Goal: Task Accomplishment & Management: Complete application form

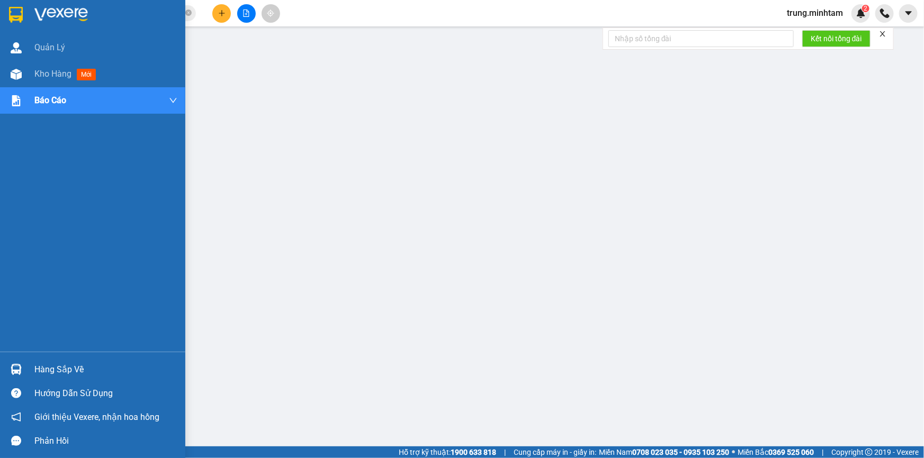
click at [59, 369] on div "Hàng sắp về" at bounding box center [105, 370] width 143 height 16
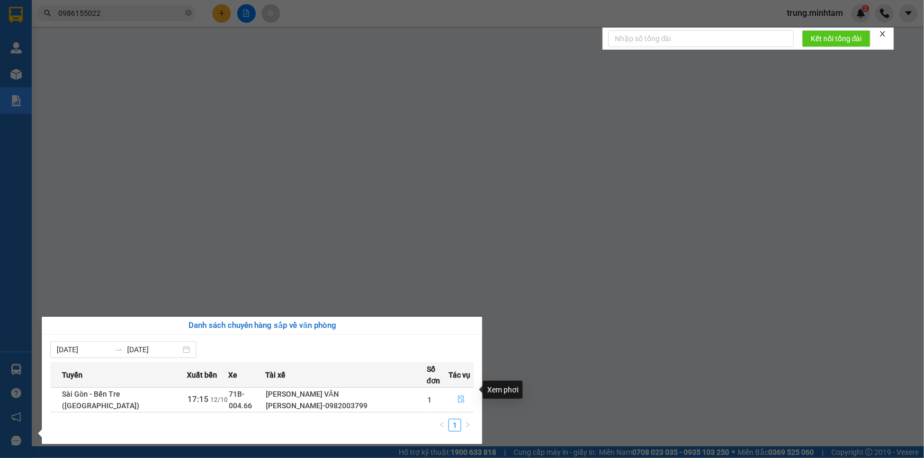
click at [457, 396] on icon "file-done" at bounding box center [460, 399] width 7 height 7
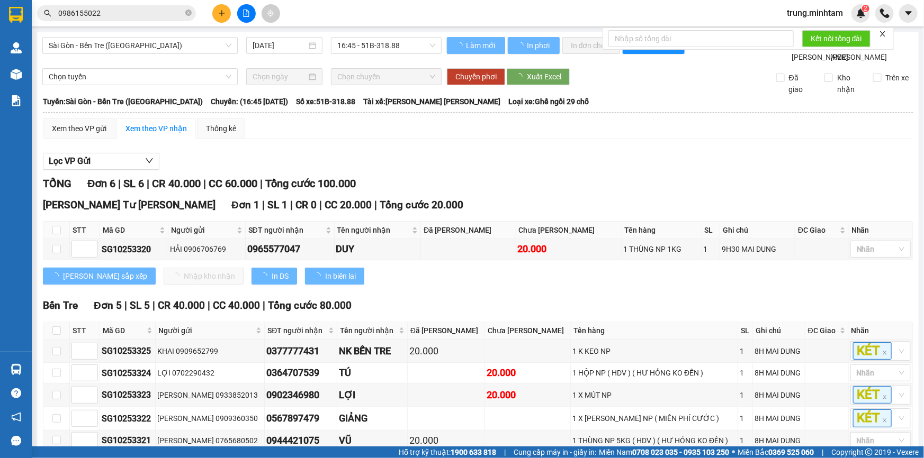
scroll to position [69, 0]
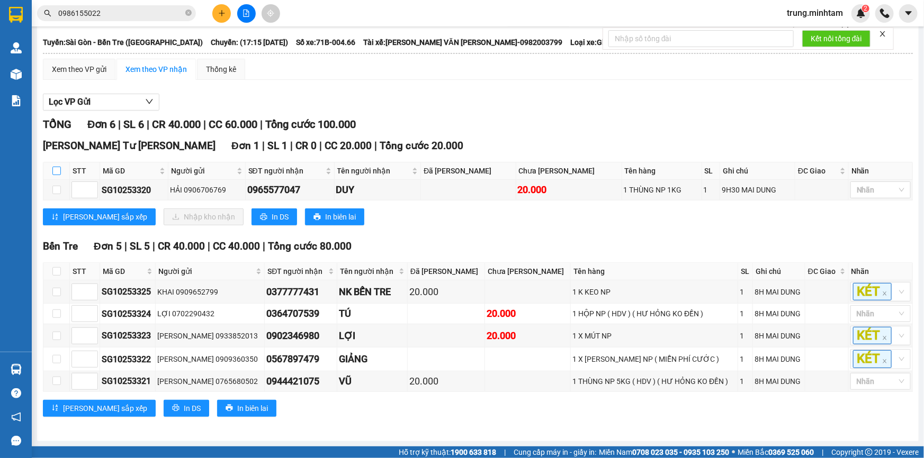
click at [57, 172] on input "checkbox" at bounding box center [56, 171] width 8 height 8
checkbox input "true"
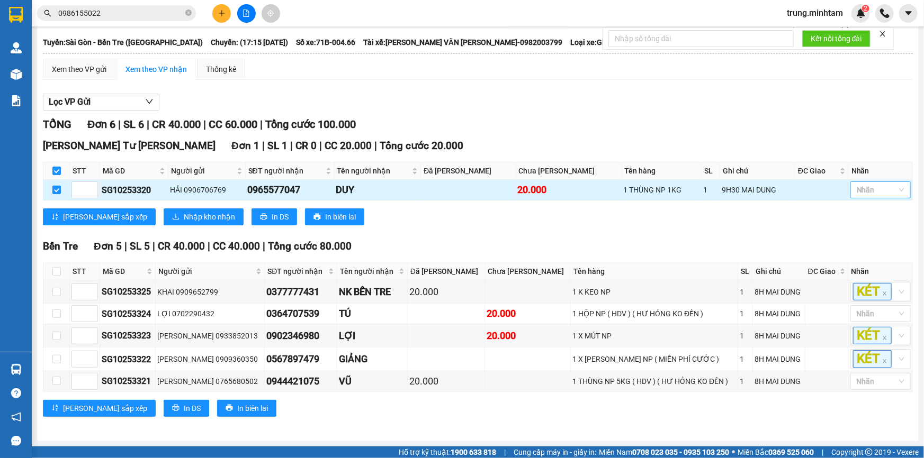
click at [870, 191] on div at bounding box center [875, 190] width 44 height 13
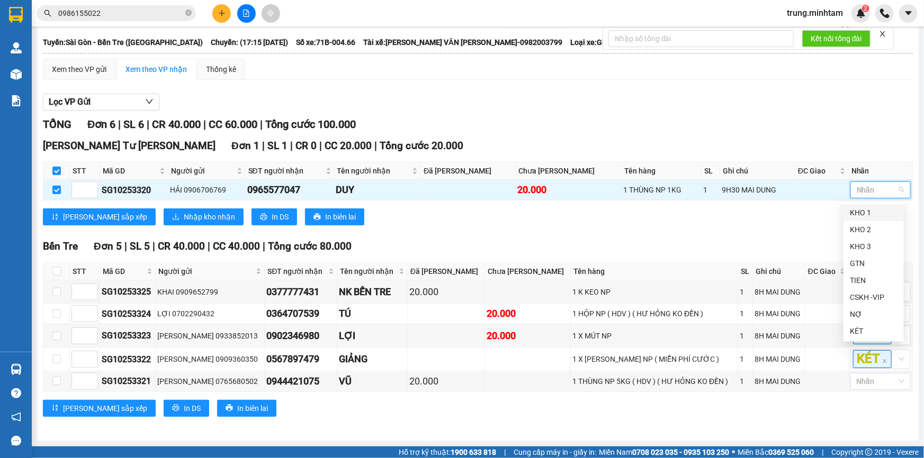
click at [862, 212] on div "KHO 1" at bounding box center [874, 213] width 48 height 12
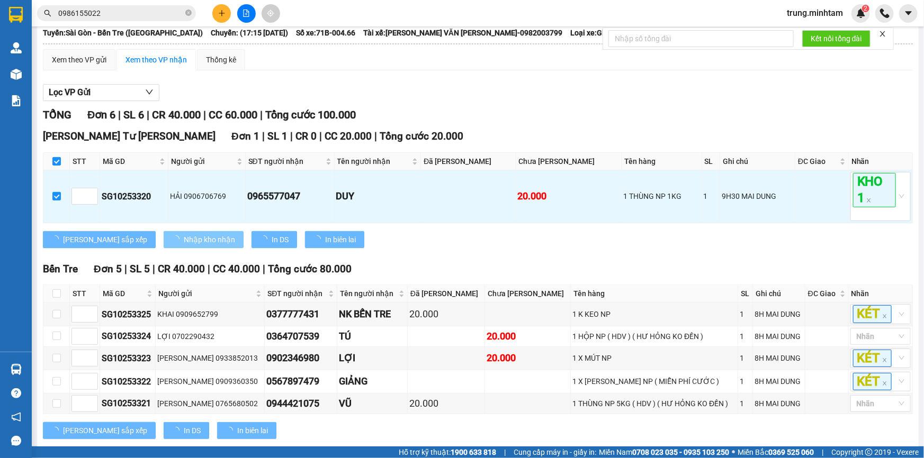
click at [184, 246] on span "Nhập kho nhận" at bounding box center [209, 240] width 51 height 12
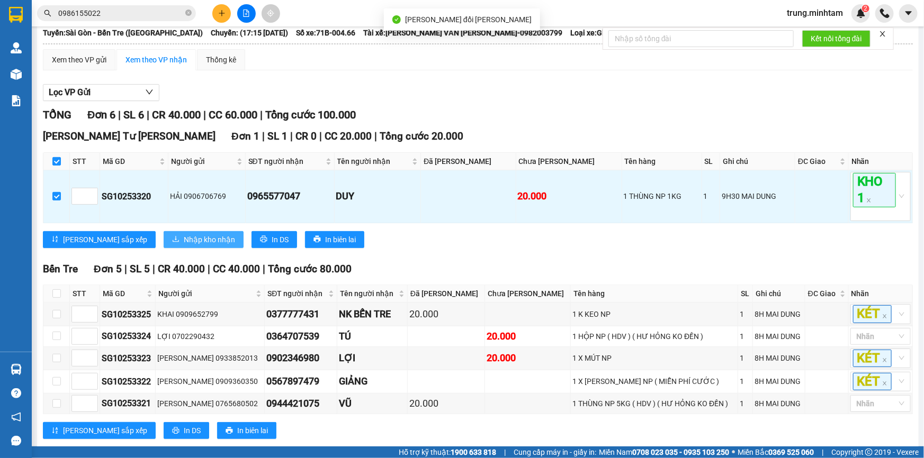
click at [184, 246] on span "Nhập kho nhận" at bounding box center [209, 240] width 51 height 12
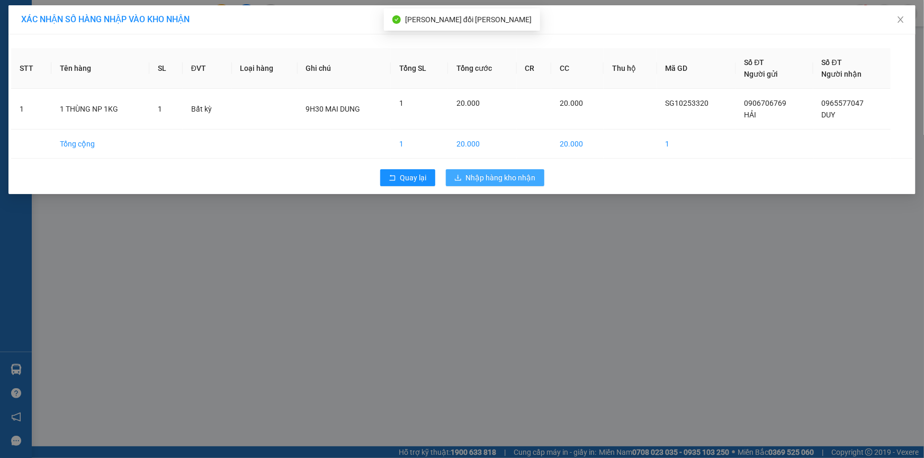
click at [492, 179] on span "Nhập hàng kho nhận" at bounding box center [501, 178] width 70 height 12
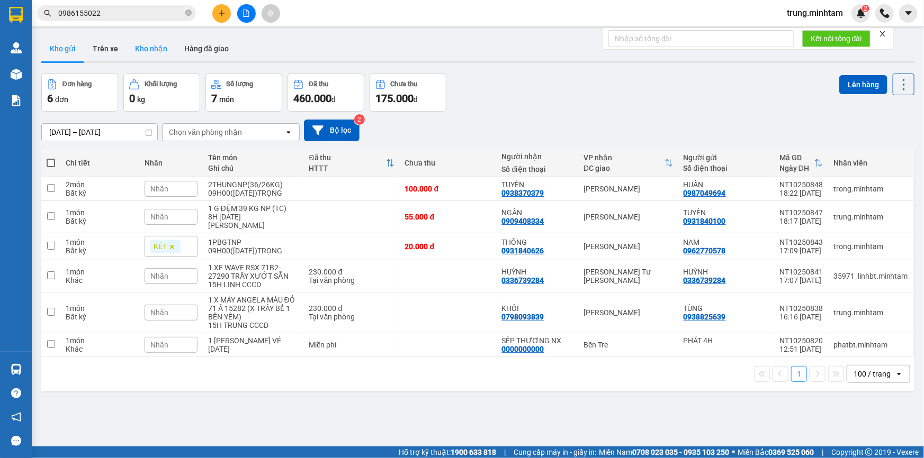
click at [149, 53] on button "Kho nhận" at bounding box center [151, 48] width 49 height 25
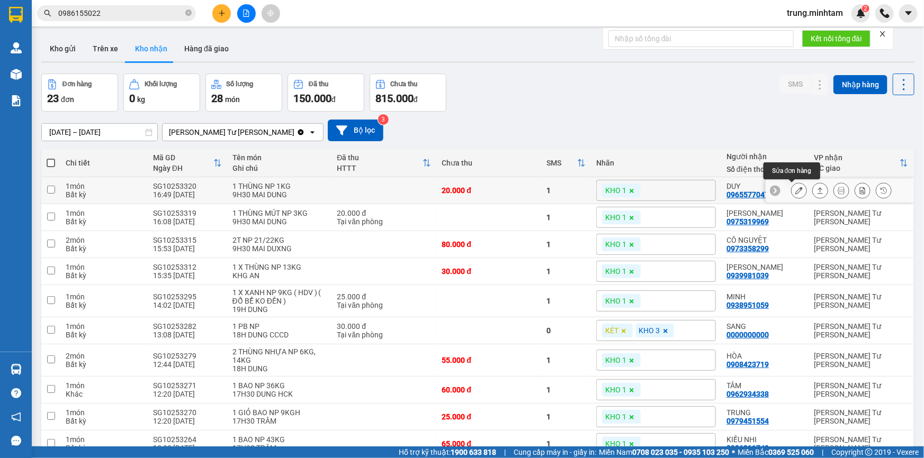
click at [795, 191] on icon at bounding box center [798, 190] width 7 height 7
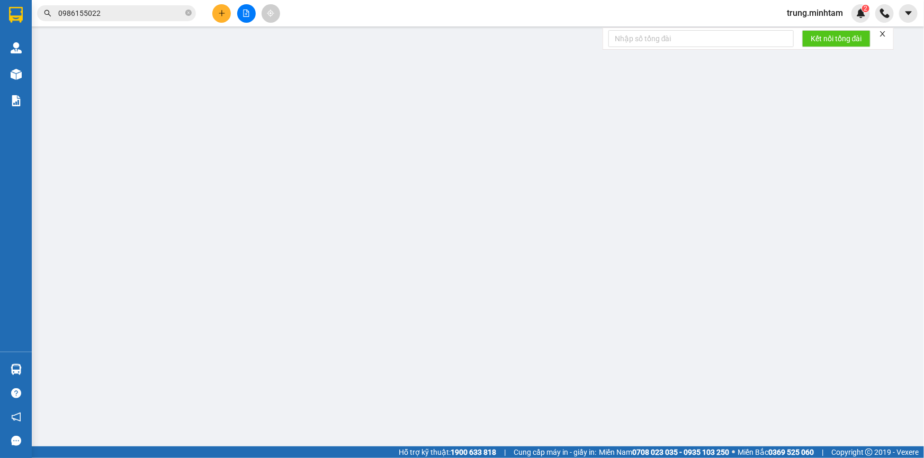
type input "0906706769"
type input "HẢI"
type input "0965577047"
type input "DUY"
type input "20.000"
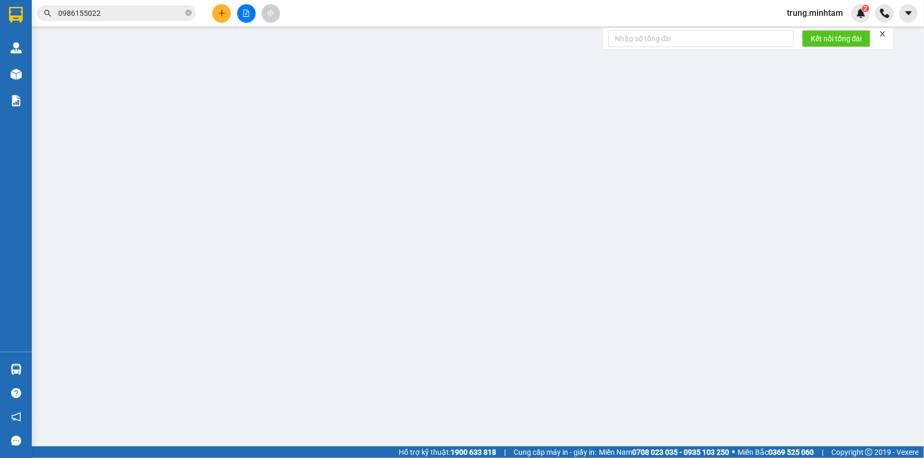
type input "20.000"
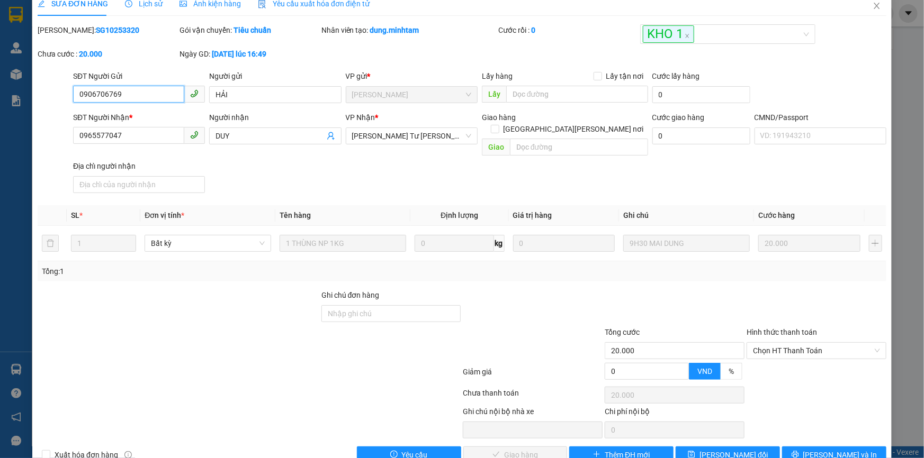
scroll to position [26, 0]
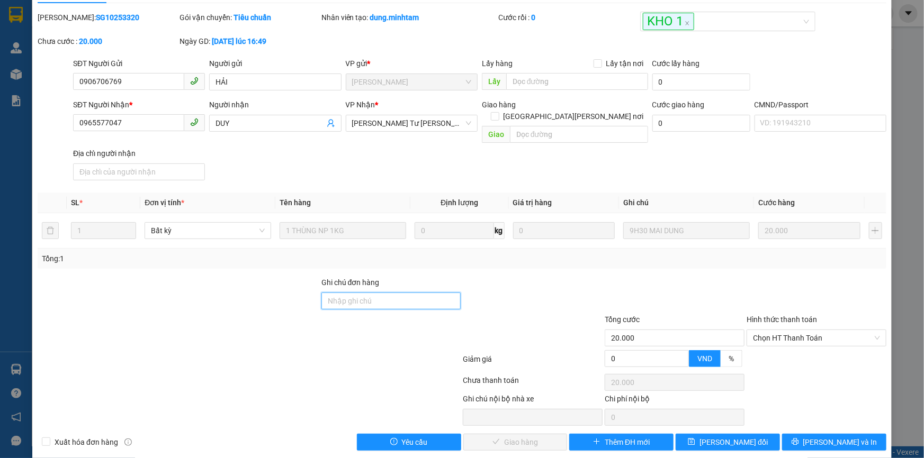
click at [402, 293] on input "Ghi chú đơn hàng" at bounding box center [391, 301] width 140 height 17
type input "BM"
click at [714, 437] on span "[PERSON_NAME] đổi" at bounding box center [733, 443] width 68 height 12
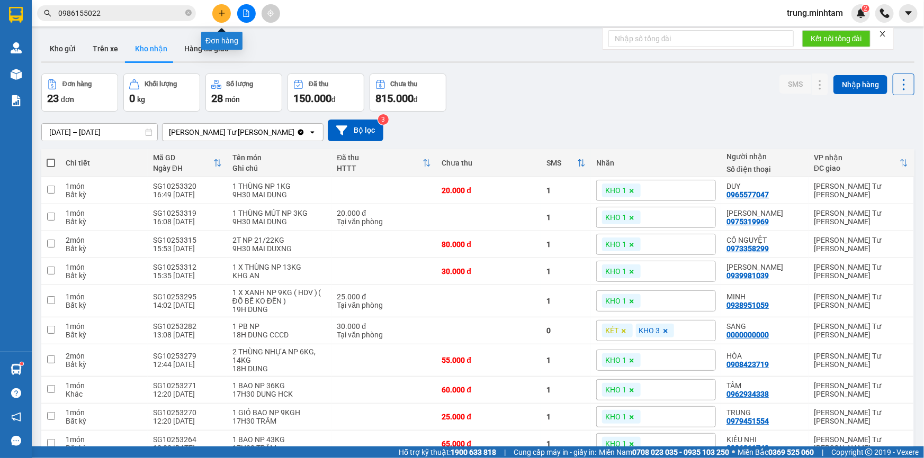
click at [218, 16] on icon "plus" at bounding box center [221, 13] width 7 height 7
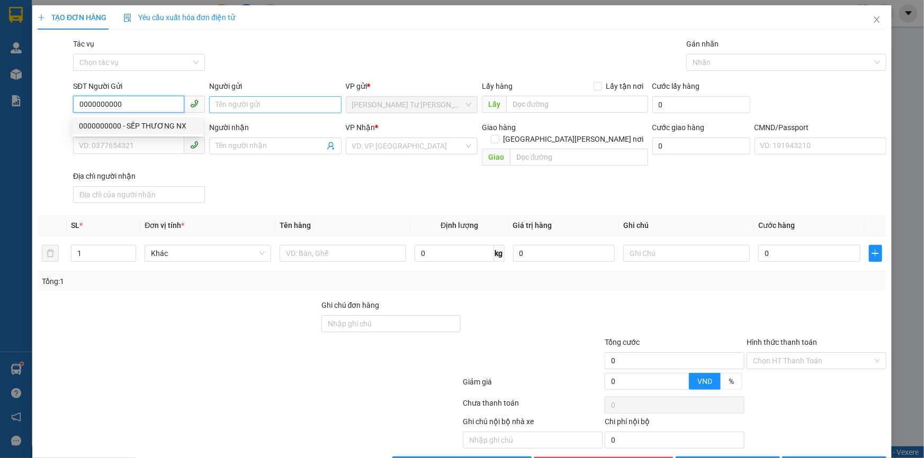
type input "0000000000"
click at [232, 105] on input "Người gửi" at bounding box center [275, 104] width 132 height 17
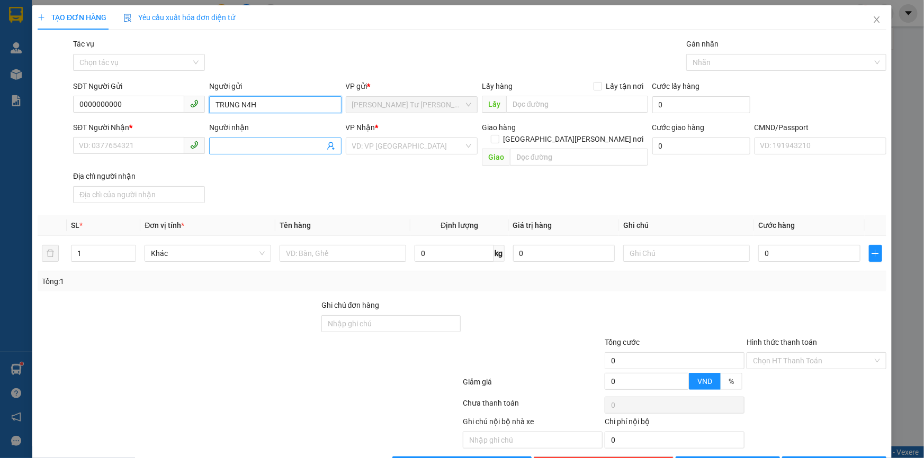
type input "TRUNG N4H"
click at [327, 148] on icon "user-add" at bounding box center [331, 146] width 8 height 8
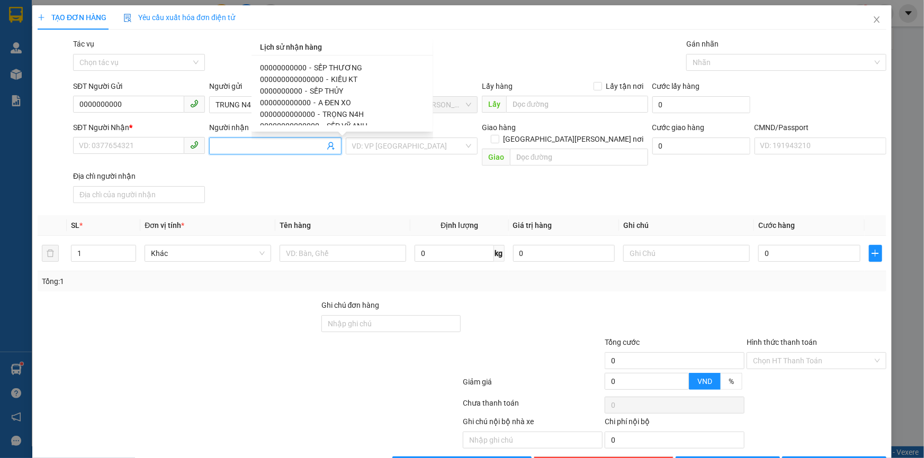
click at [339, 68] on span "SẾP THƯƠNG" at bounding box center [338, 68] width 48 height 8
type input "00000000000"
type input "SẾP THƯƠNG"
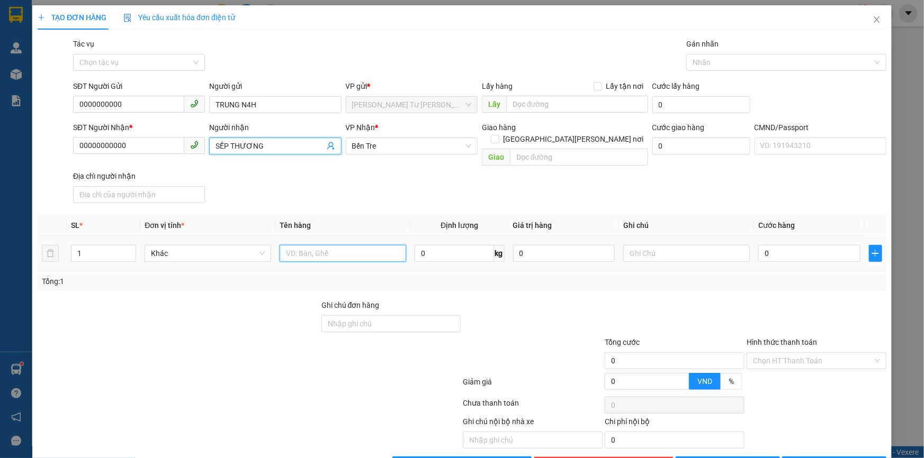
drag, startPoint x: 368, startPoint y: 240, endPoint x: 379, endPoint y: 237, distance: 11.1
click at [373, 245] on input "text" at bounding box center [343, 253] width 127 height 17
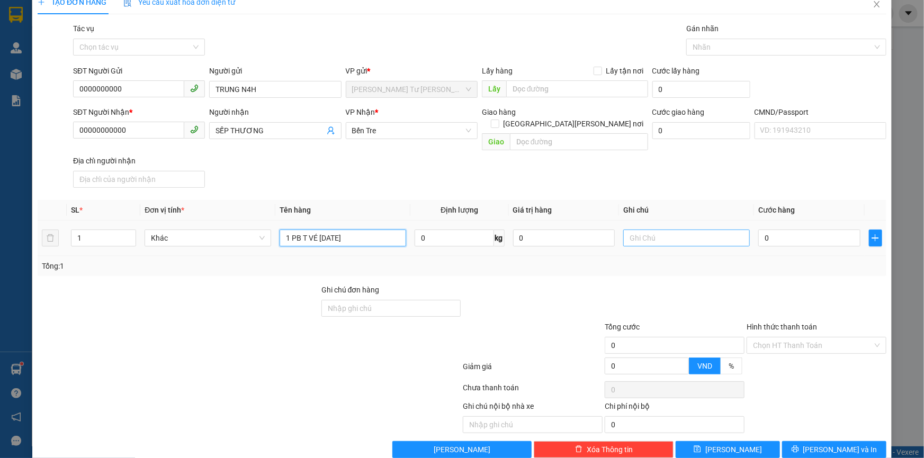
scroll to position [23, 0]
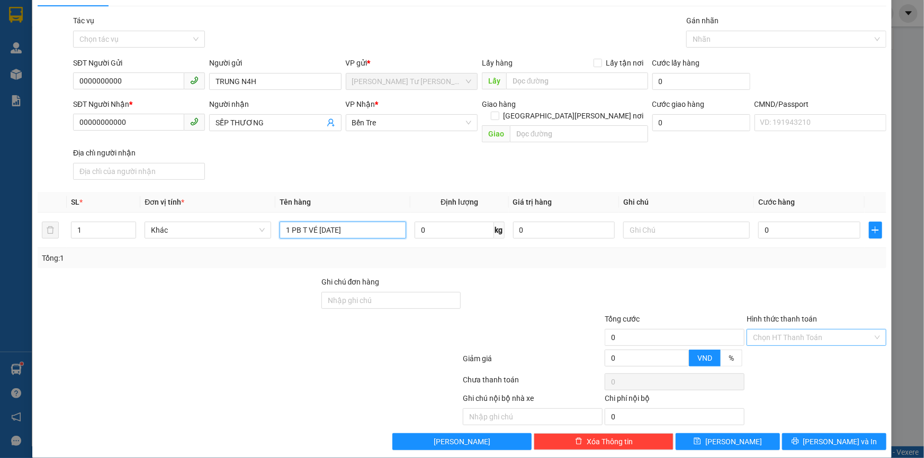
type input "1 PB T VÉ [DATE]"
click at [778, 330] on input "Hình thức thanh toán" at bounding box center [813, 338] width 120 height 16
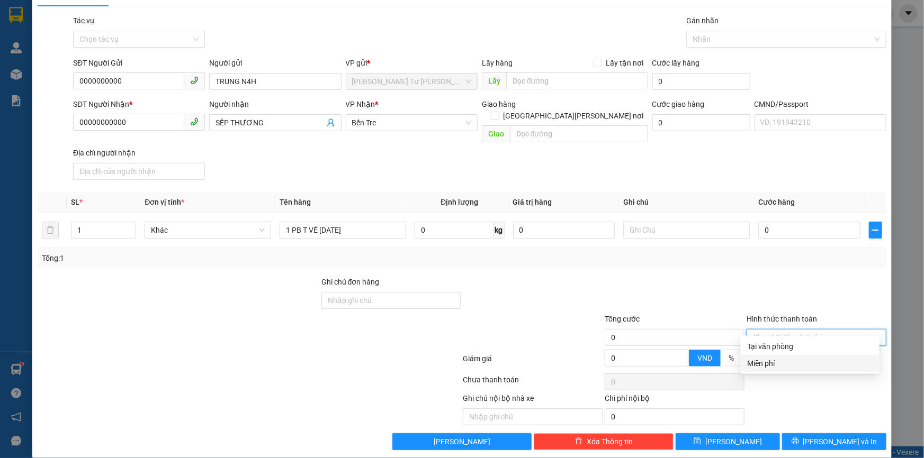
click at [765, 363] on div "Miễn phí" at bounding box center [810, 364] width 126 height 12
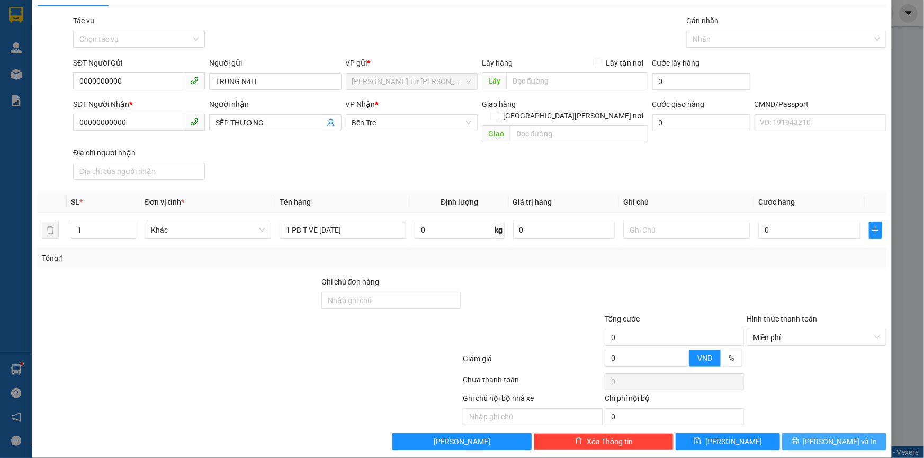
click at [827, 436] on span "[PERSON_NAME] và In" at bounding box center [840, 442] width 74 height 12
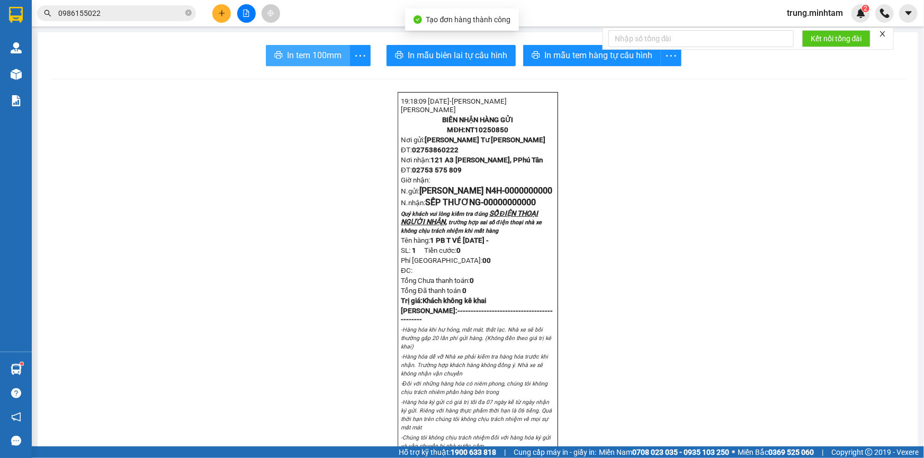
click at [307, 53] on span "In tem 100mm" at bounding box center [314, 55] width 55 height 13
